Goal: Information Seeking & Learning: Learn about a topic

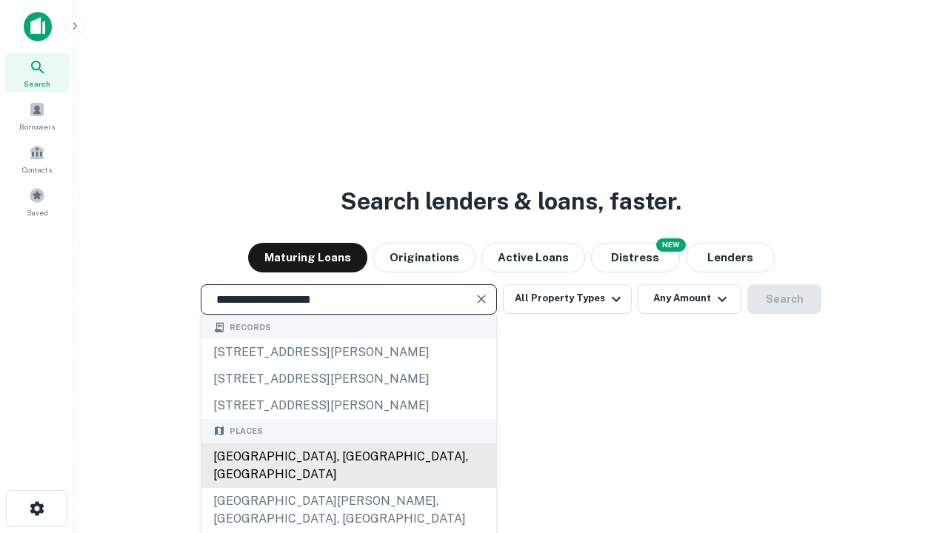
click at [348, 488] on div "[GEOGRAPHIC_DATA], [GEOGRAPHIC_DATA], [GEOGRAPHIC_DATA]" at bounding box center [348, 466] width 295 height 44
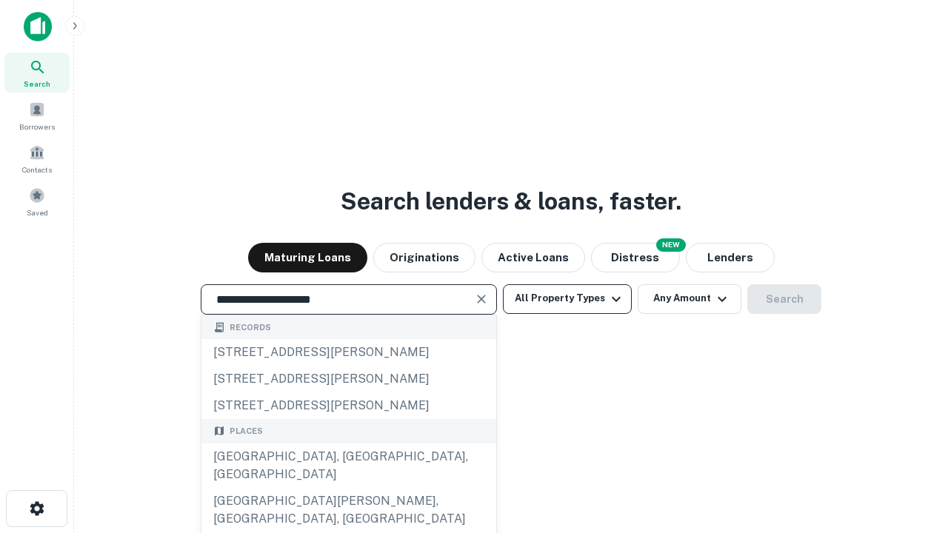
type input "**********"
click at [567, 298] on button "All Property Types" at bounding box center [567, 299] width 129 height 30
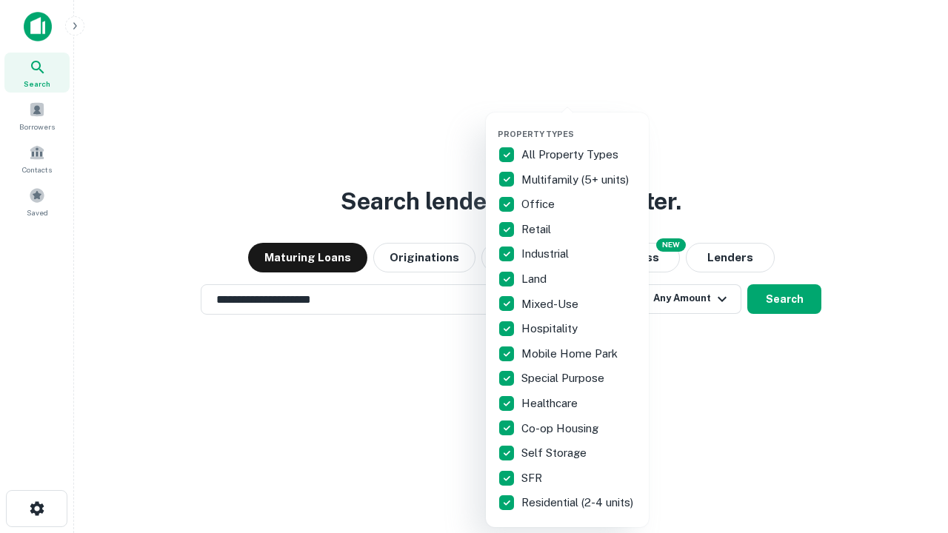
click at [579, 124] on button "button" at bounding box center [579, 124] width 163 height 1
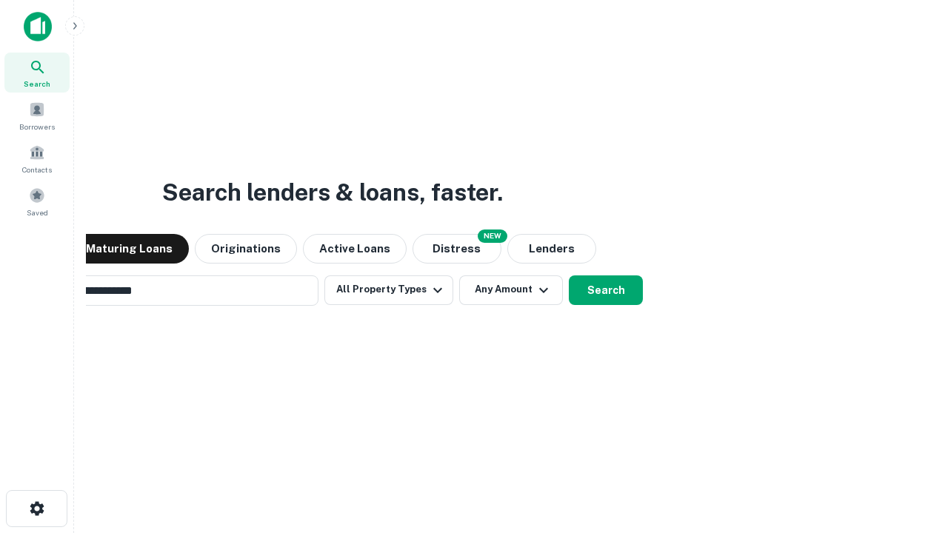
scroll to position [23, 0]
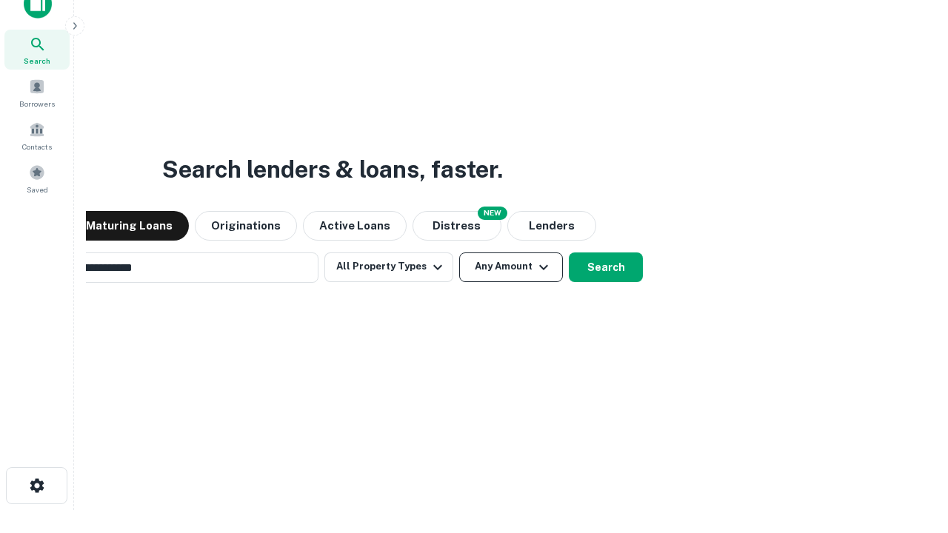
click at [459, 253] on button "Any Amount" at bounding box center [511, 268] width 104 height 30
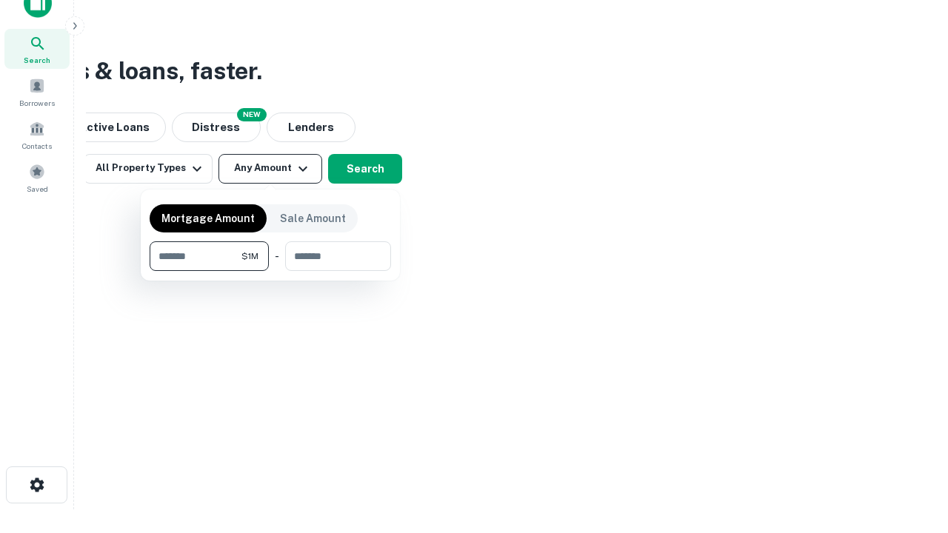
type input "*******"
click at [270, 271] on button "button" at bounding box center [270, 271] width 241 height 1
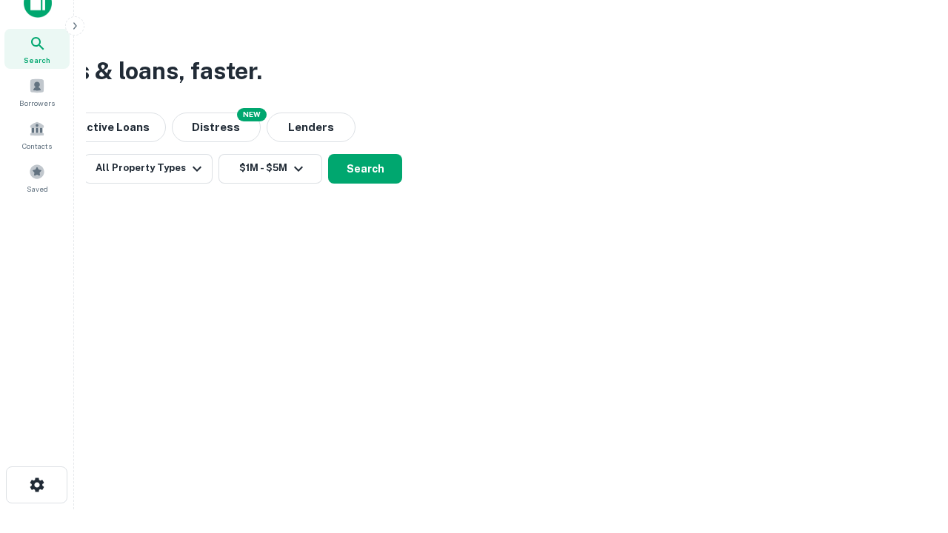
scroll to position [9, 273]
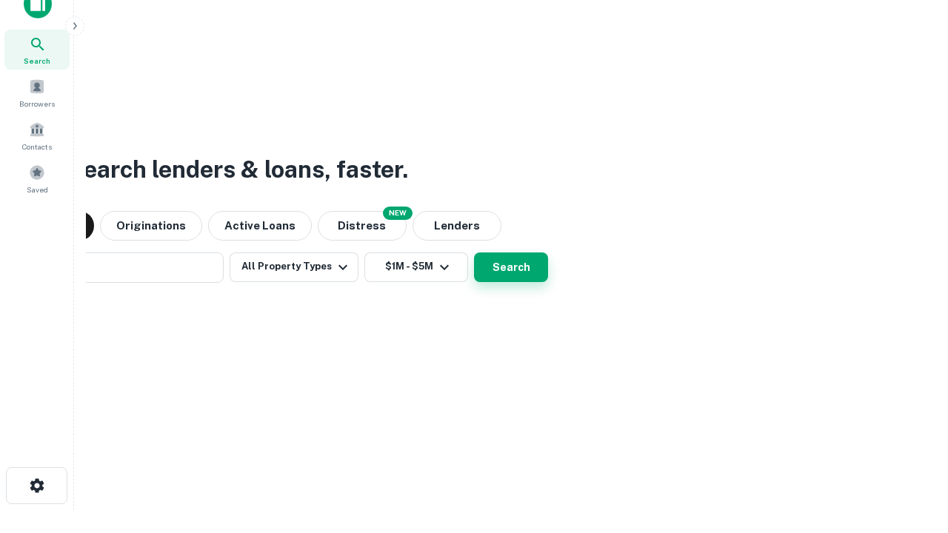
click at [474, 253] on button "Search" at bounding box center [511, 268] width 74 height 30
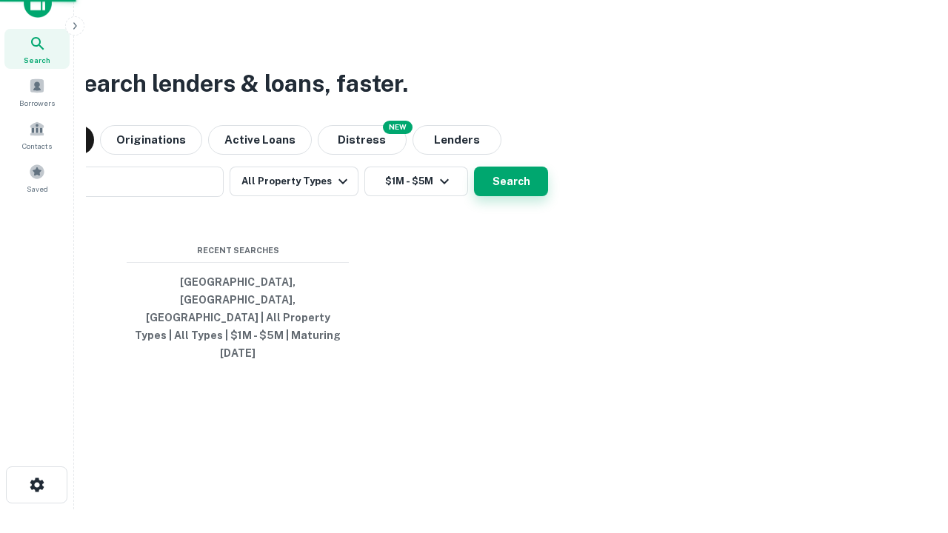
scroll to position [39, 419]
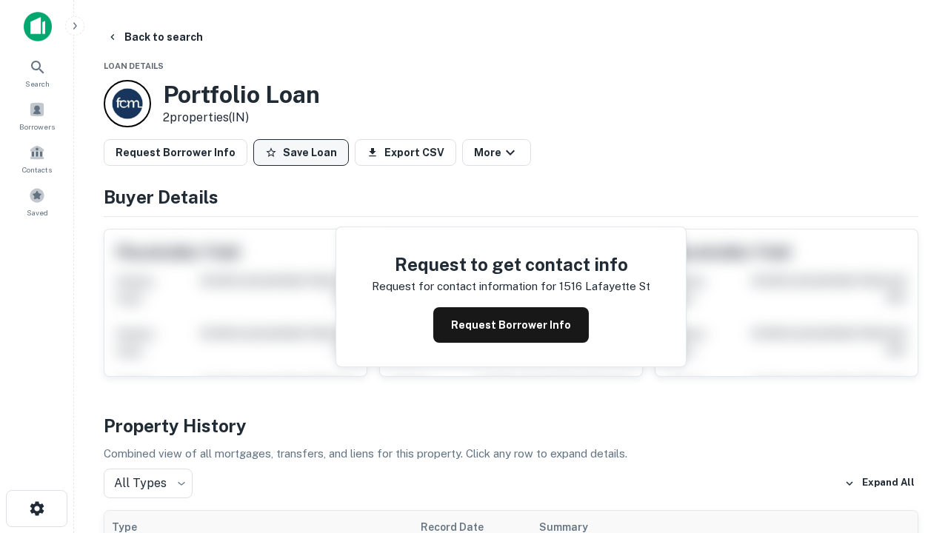
click at [301, 153] on button "Save Loan" at bounding box center [301, 152] width 96 height 27
click at [304, 153] on button "Save Loan" at bounding box center [301, 152] width 96 height 27
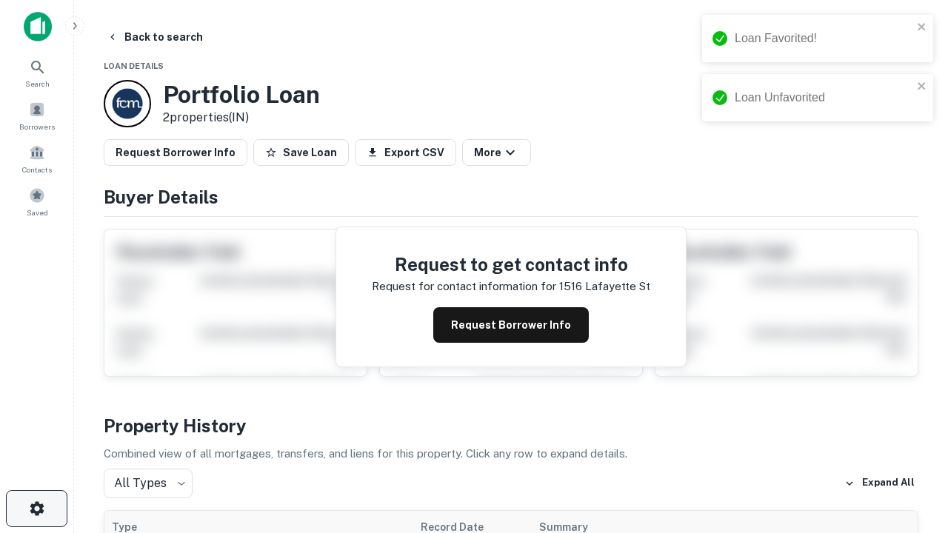
click at [36, 509] on icon "button" at bounding box center [37, 509] width 18 height 18
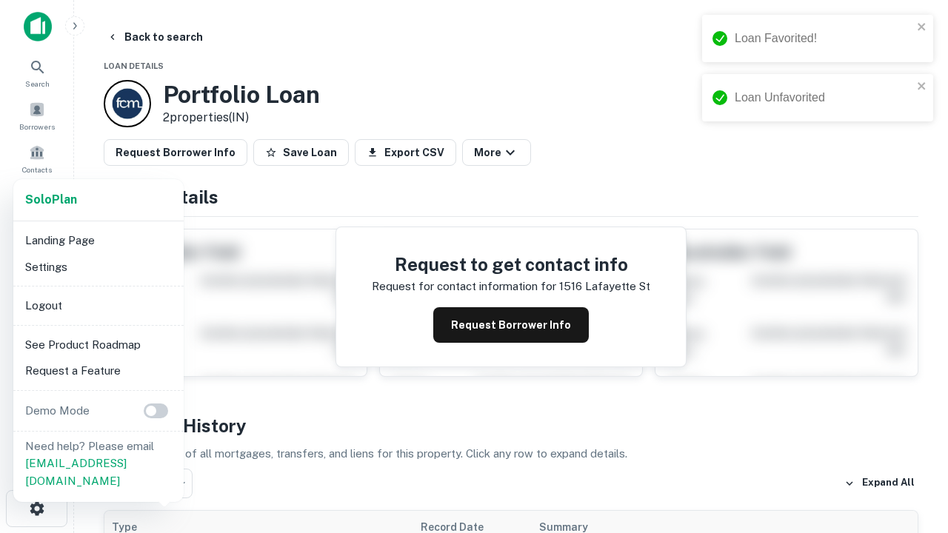
click at [98, 305] on li "Logout" at bounding box center [98, 306] width 158 height 27
